Goal: Register for event/course

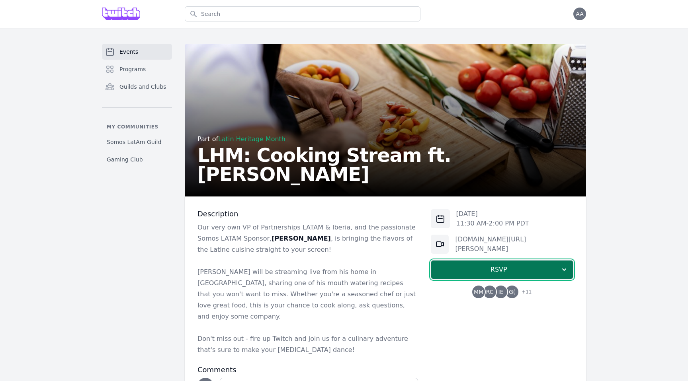
click at [478, 274] on span "RSVP" at bounding box center [499, 270] width 123 height 10
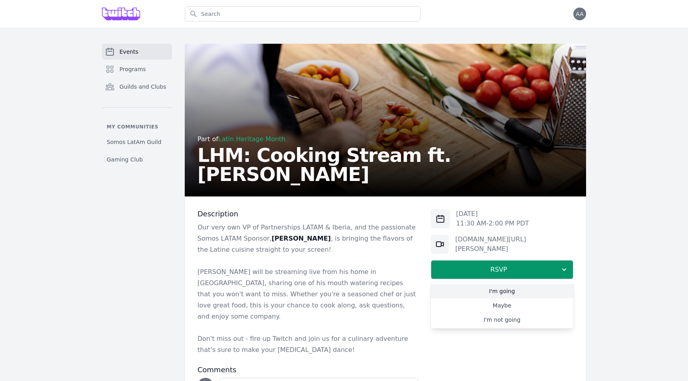
click at [479, 289] on link "I'm going" at bounding box center [502, 291] width 143 height 14
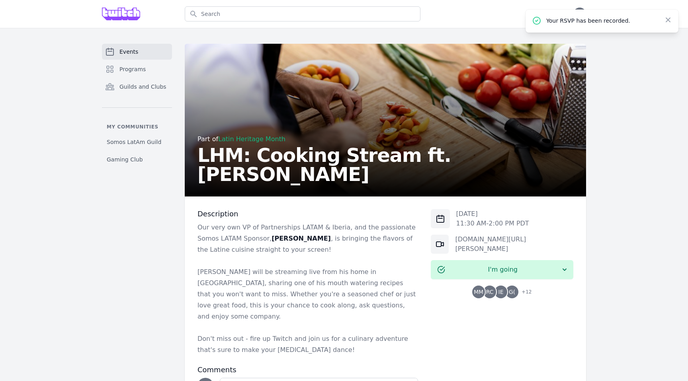
click at [127, 47] on link "Events" at bounding box center [137, 52] width 70 height 16
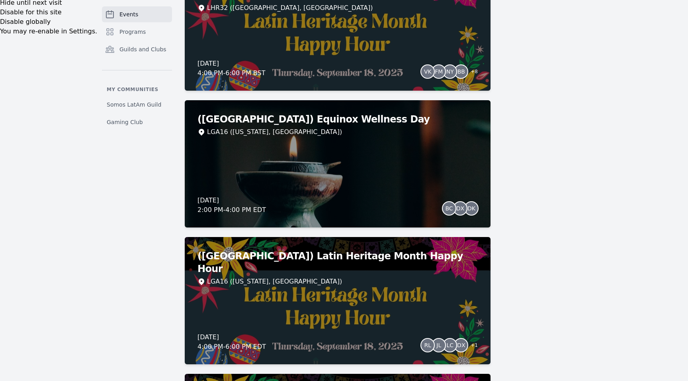
scroll to position [2140, 0]
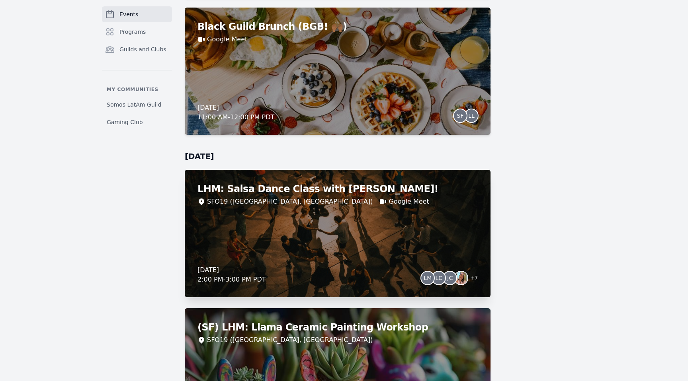
click at [470, 282] on span "+ 7" at bounding box center [472, 279] width 12 height 11
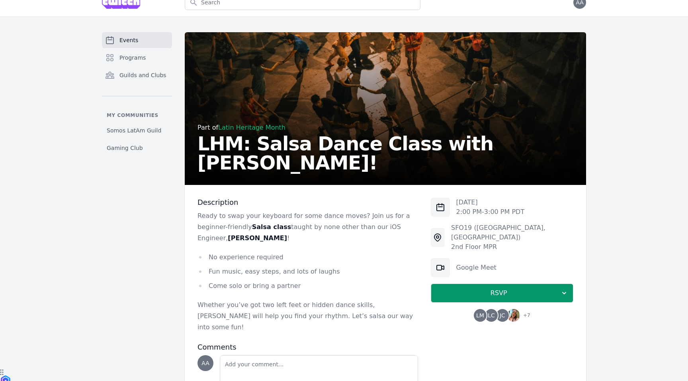
scroll to position [18, 0]
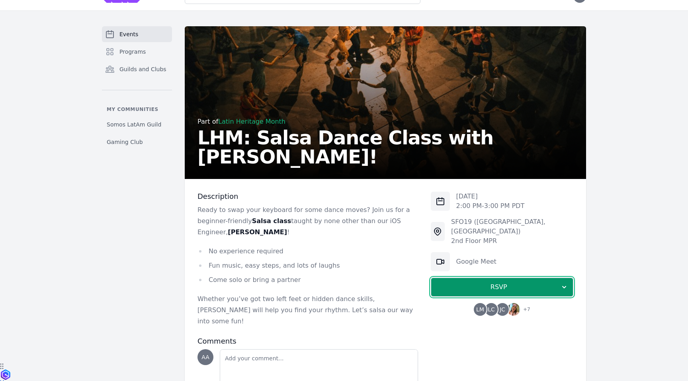
drag, startPoint x: 569, startPoint y: 280, endPoint x: 571, endPoint y: 350, distance: 69.7
click at [571, 349] on div "[DATE] 2:00 PM - 3:00 PM PDT SFO19 ([GEOGRAPHIC_DATA]) 2nd Floor MPR Google Mee…" at bounding box center [502, 298] width 143 height 213
click at [521, 305] on span "+ 7" at bounding box center [524, 310] width 12 height 11
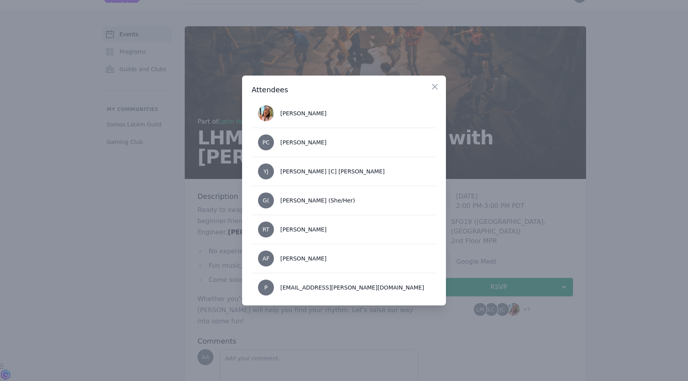
scroll to position [124, 0]
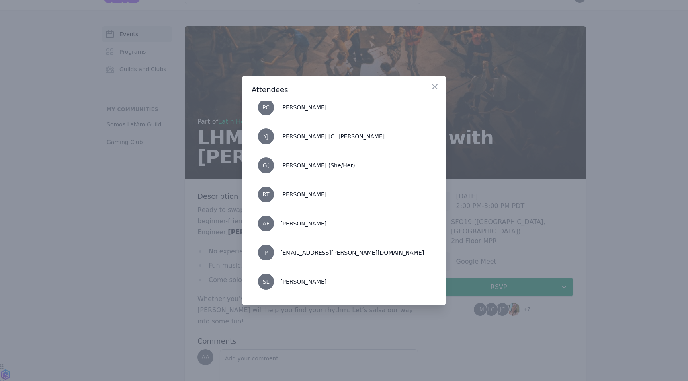
click at [469, 352] on div at bounding box center [344, 190] width 688 height 381
